Goal: Information Seeking & Learning: Compare options

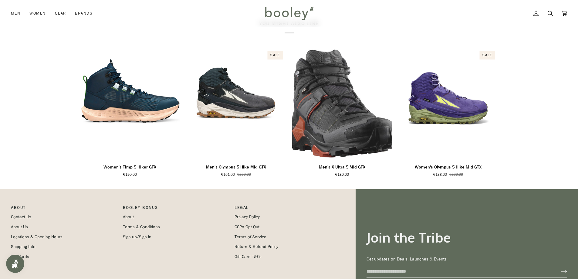
scroll to position [364, 0]
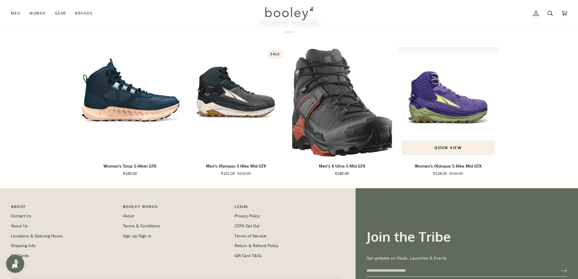
click at [451, 126] on img "Women's Olympus 5 Hike Mid GTX" at bounding box center [448, 102] width 100 height 111
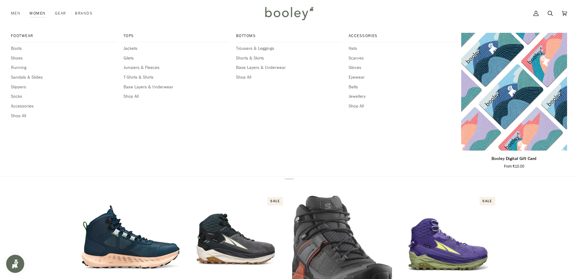
scroll to position [212, 0]
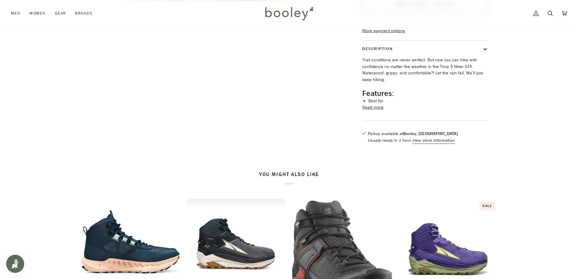
click at [227, 249] on img "Men's Olympus 5 Hike Mid GTX" at bounding box center [236, 254] width 100 height 111
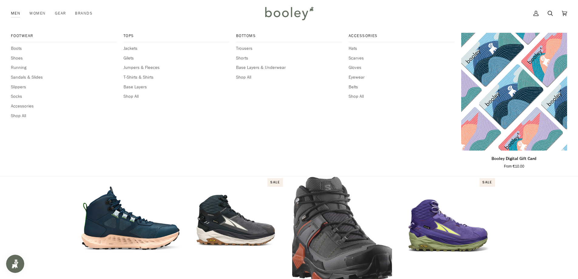
scroll to position [273, 0]
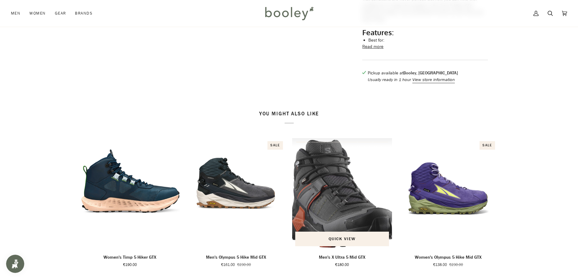
click at [337, 215] on img "Men's X Ultra 5 Mid GTX" at bounding box center [342, 193] width 100 height 111
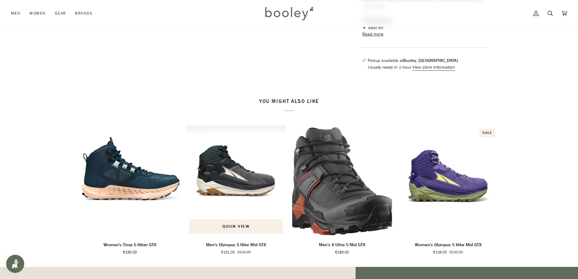
scroll to position [334, 0]
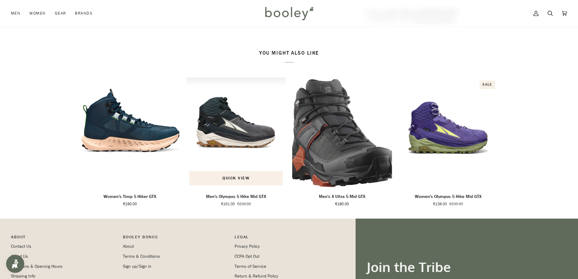
click at [220, 134] on img "Men's Olympus 5 Hike Mid GTX" at bounding box center [236, 132] width 100 height 111
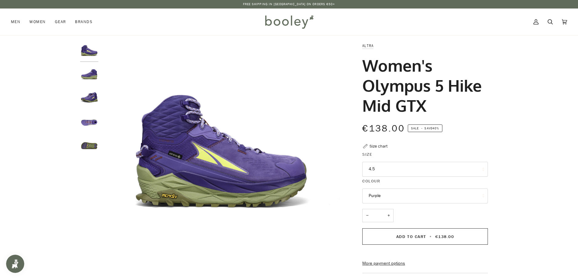
click at [409, 172] on button "4.5" at bounding box center [425, 169] width 126 height 15
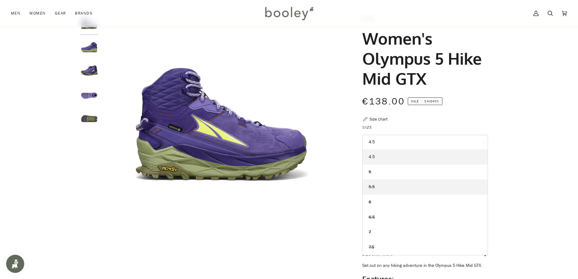
scroll to position [61, 0]
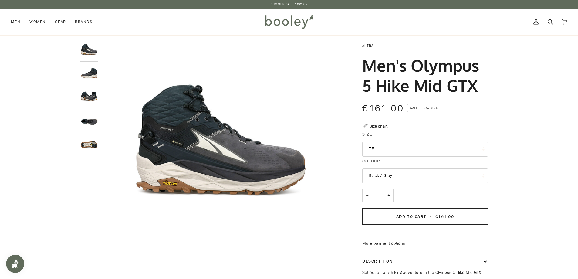
click at [380, 151] on button "7.5" at bounding box center [425, 149] width 126 height 15
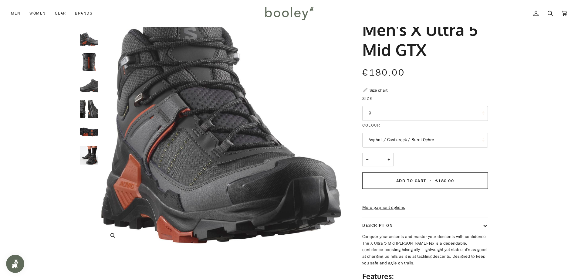
scroll to position [30, 0]
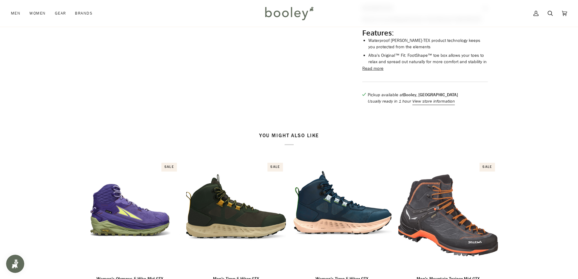
scroll to position [334, 0]
